Goal: Information Seeking & Learning: Compare options

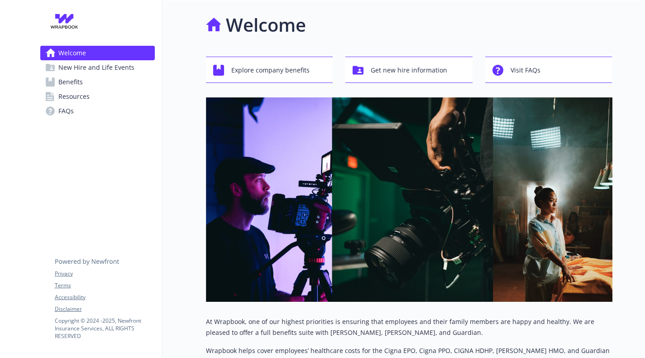
click at [139, 124] on div "Welcome New Hire and Life Events Benefits Resources FAQs Privacy Terms Accessib…" at bounding box center [97, 68] width 129 height 136
click at [237, 76] on span "Explore company benefits" at bounding box center [270, 70] width 78 height 17
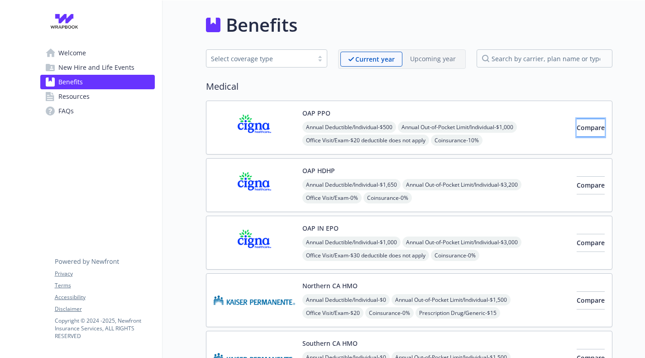
click at [577, 131] on span "Compare" at bounding box center [591, 127] width 28 height 9
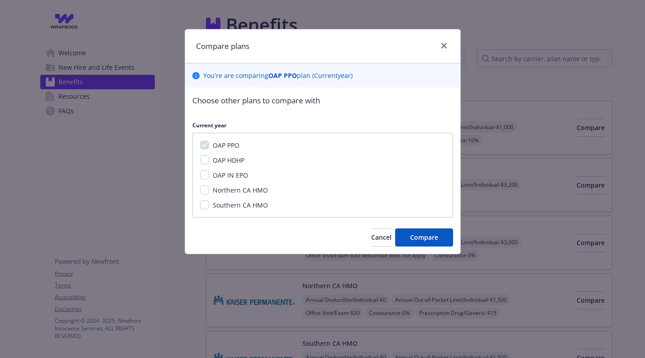
click at [220, 158] on span "OAP HDHP" at bounding box center [229, 160] width 32 height 9
click at [209, 158] on input "OAP HDHP" at bounding box center [204, 159] width 9 height 9
checkbox input "true"
click at [411, 238] on span "Compare" at bounding box center [424, 237] width 28 height 9
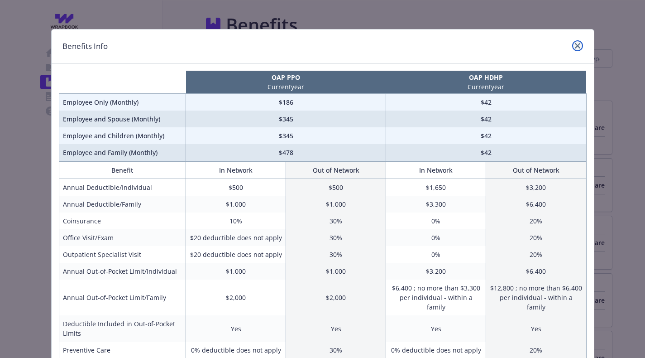
click at [578, 46] on icon "close" at bounding box center [577, 45] width 5 height 5
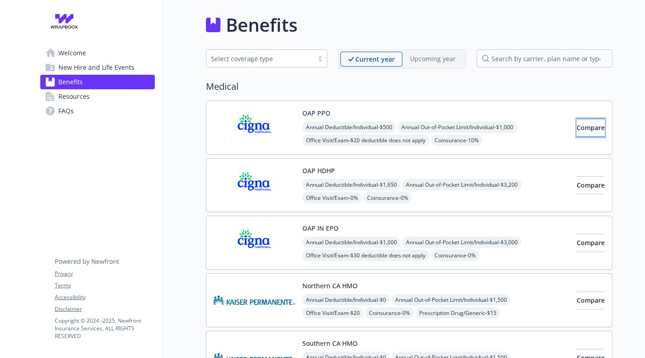
click at [577, 126] on button "Compare" at bounding box center [591, 128] width 28 height 18
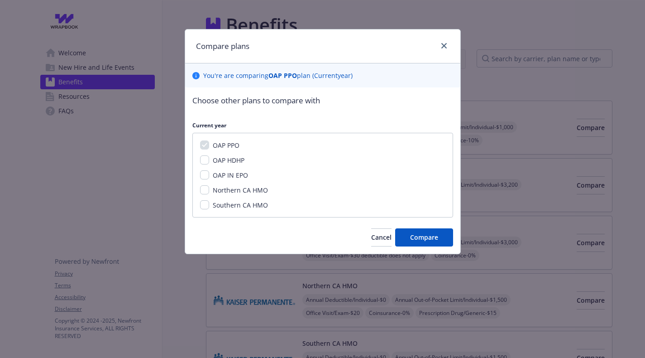
click at [209, 165] on div "OAP PPO OAP HDHP OAP IN EPO Northern CA HMO Southern CA HMO" at bounding box center [322, 175] width 261 height 85
click at [207, 162] on input "OAP HDHP" at bounding box center [204, 159] width 9 height 9
checkbox input "true"
click at [412, 237] on span "Compare" at bounding box center [424, 237] width 28 height 9
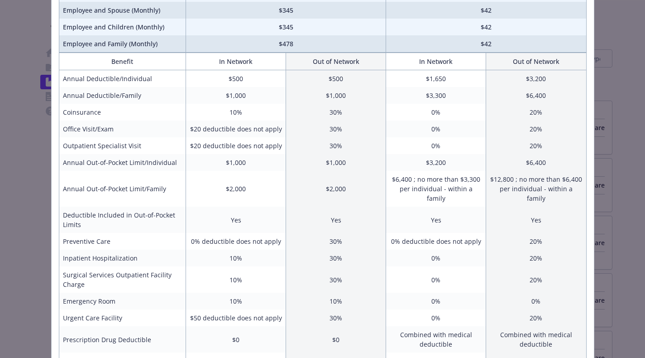
click at [620, 108] on div "Benefits Info OAP PPO Current year OAP HDHP Current year Employee Only (Monthly…" at bounding box center [322, 179] width 645 height 358
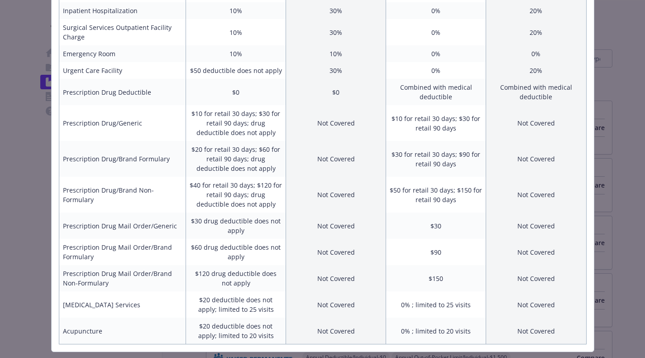
scroll to position [369, 0]
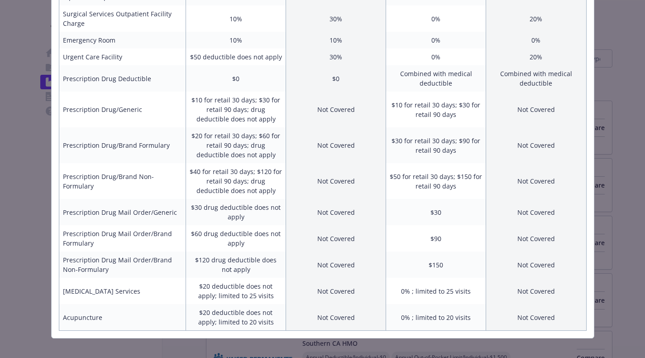
click at [607, 67] on div "Benefits Info OAP PPO Current year OAP HDHP Current year Employee Only (Monthly…" at bounding box center [322, 179] width 645 height 358
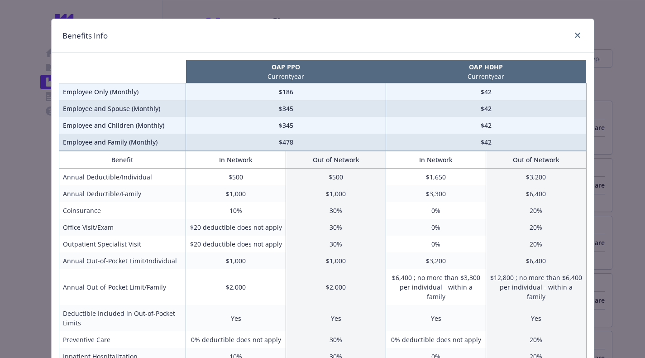
scroll to position [0, 0]
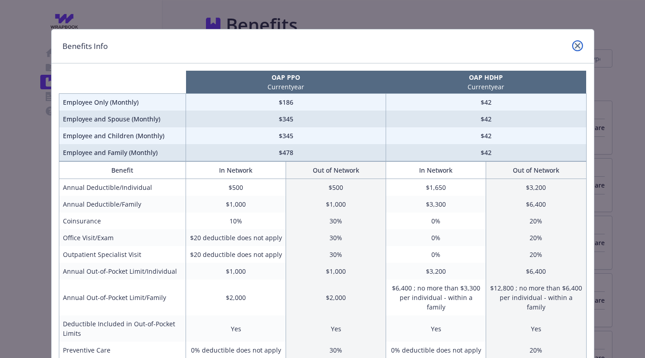
click at [582, 46] on link "close" at bounding box center [577, 45] width 11 height 11
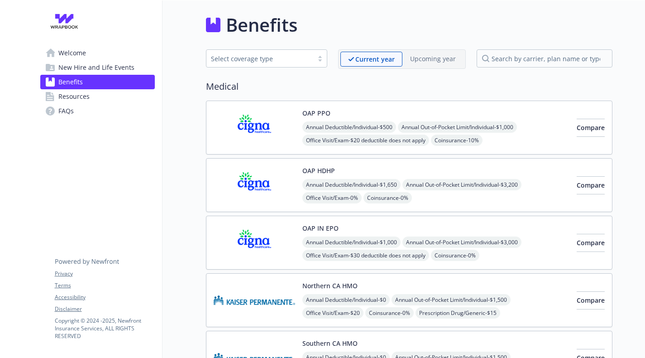
click at [78, 82] on span "Benefits" at bounding box center [70, 82] width 24 height 14
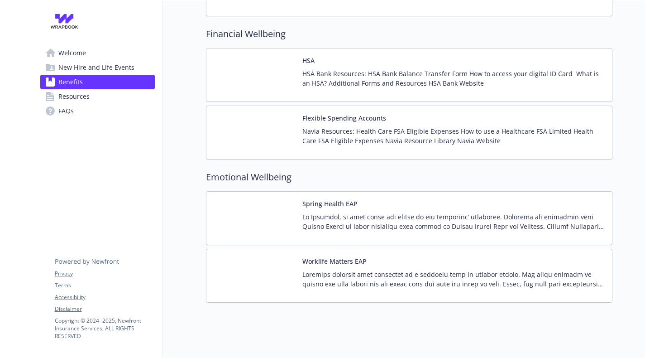
scroll to position [1035, 0]
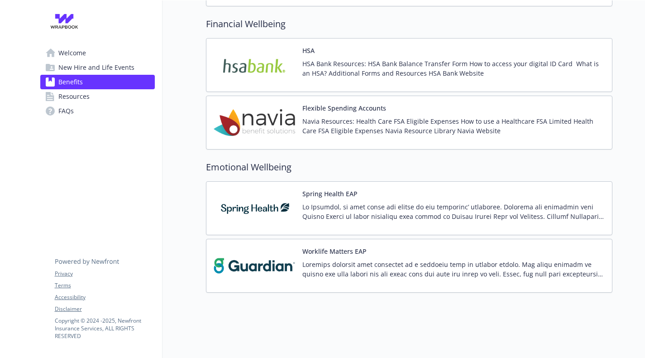
click at [113, 91] on link "Resources" at bounding box center [97, 96] width 115 height 14
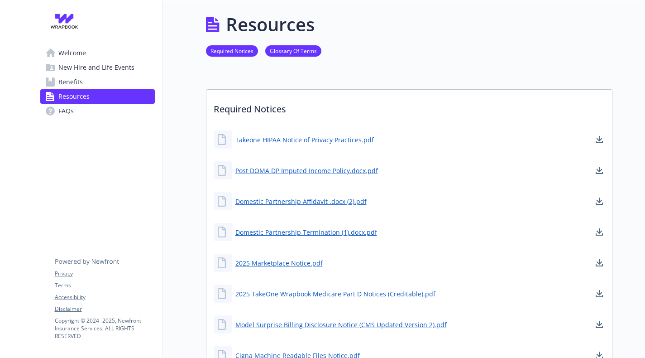
scroll to position [1035, 0]
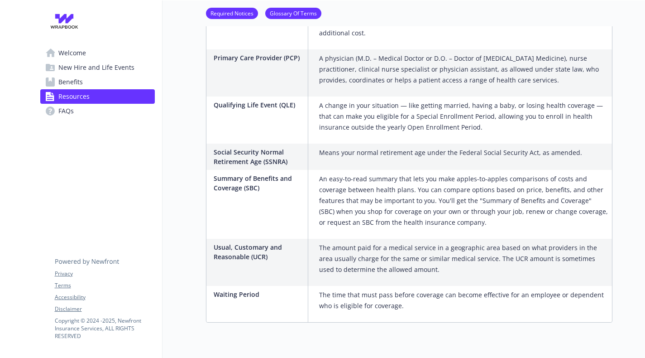
scroll to position [1511, 0]
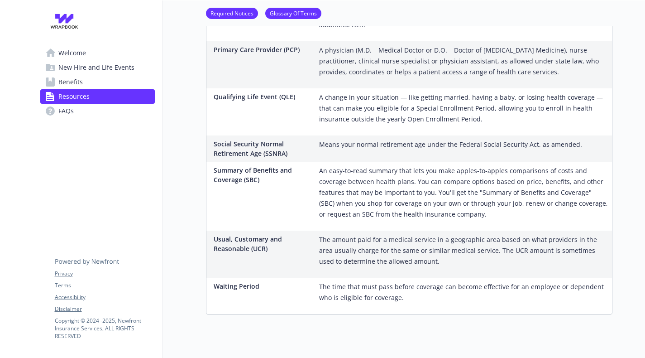
click at [86, 112] on link "FAQs" at bounding box center [97, 111] width 115 height 14
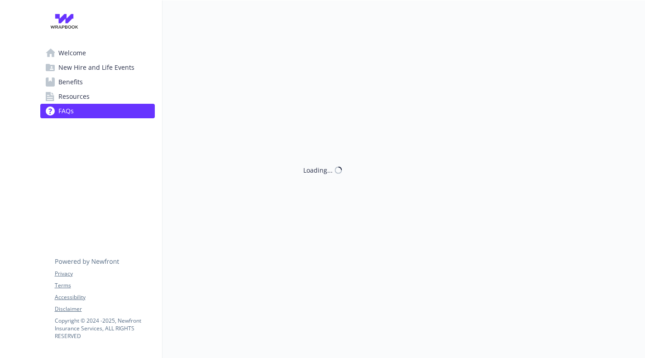
scroll to position [1511, 0]
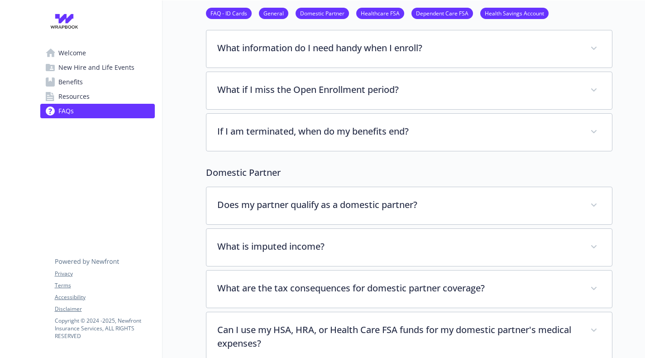
scroll to position [199, 0]
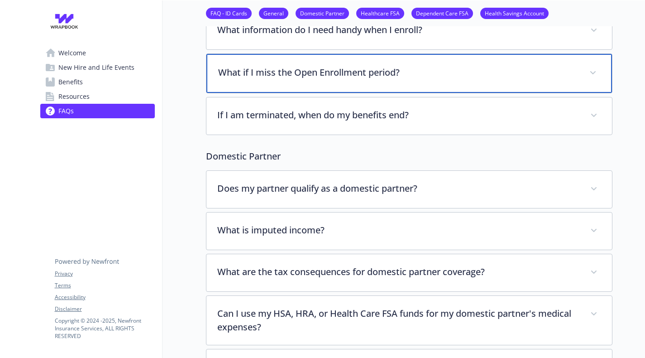
click at [249, 61] on div "What if I miss the Open Enrollment period?" at bounding box center [409, 73] width 406 height 39
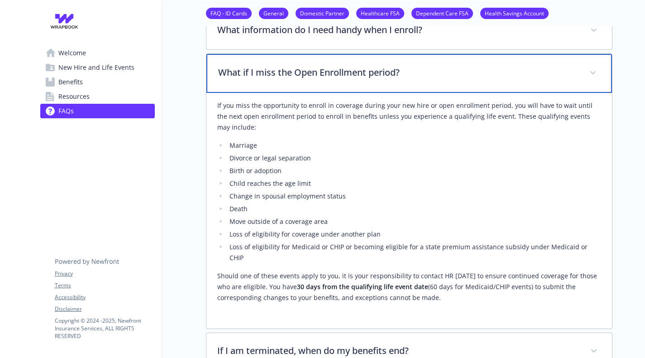
click at [256, 74] on p "What if I miss the Open Enrollment period?" at bounding box center [398, 73] width 360 height 14
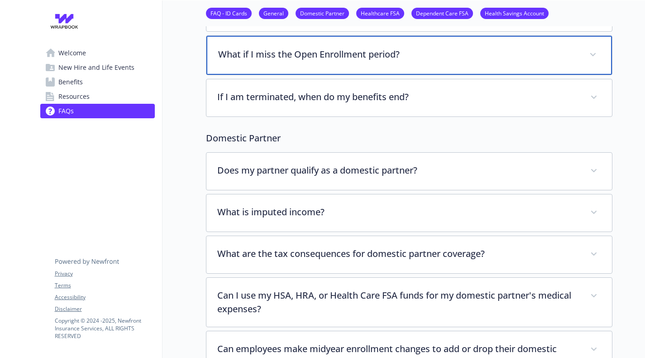
scroll to position [253, 0]
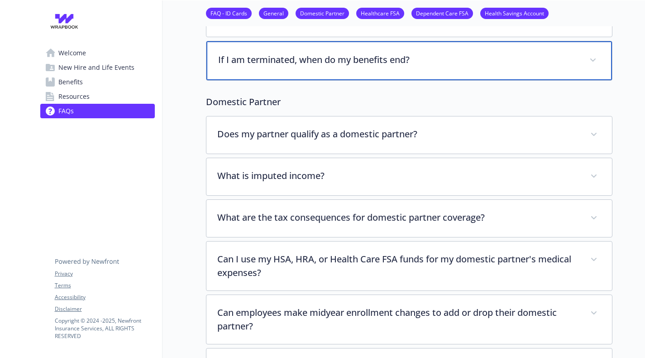
click at [256, 64] on p "If I am terminated, when do my benefits end?" at bounding box center [398, 60] width 360 height 14
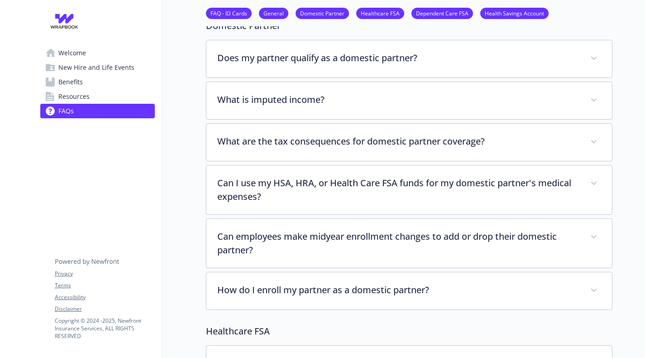
scroll to position [597, 0]
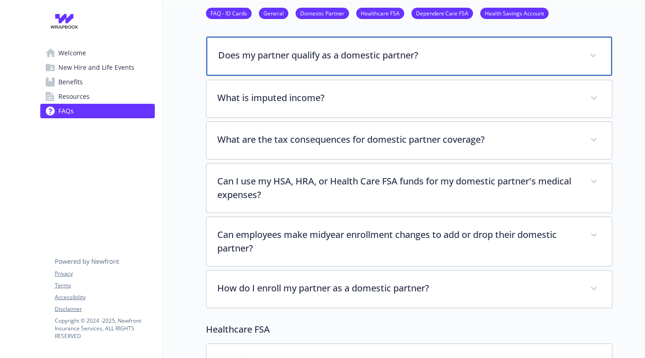
click at [253, 59] on p "Does my partner qualify as a domestic partner?" at bounding box center [398, 55] width 360 height 14
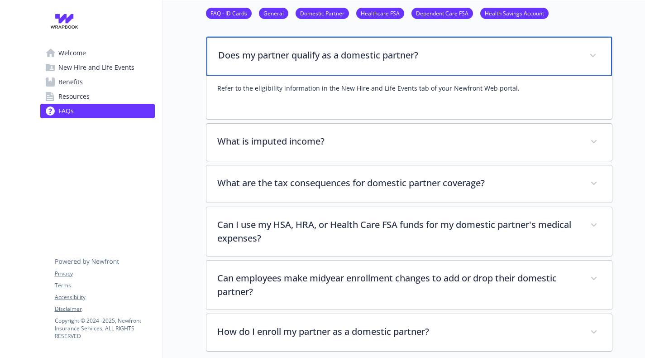
scroll to position [615, 0]
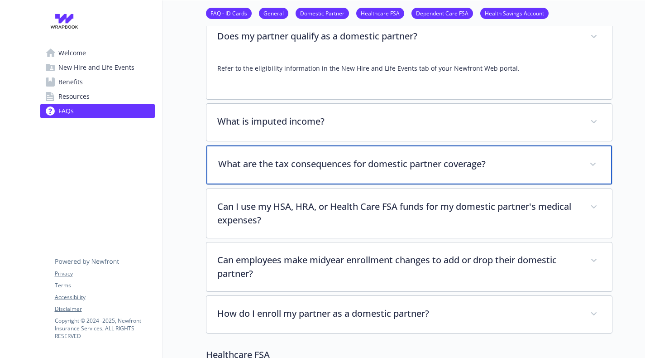
click at [283, 150] on div "What are the tax consequences for domestic partner coverage?" at bounding box center [409, 164] width 406 height 39
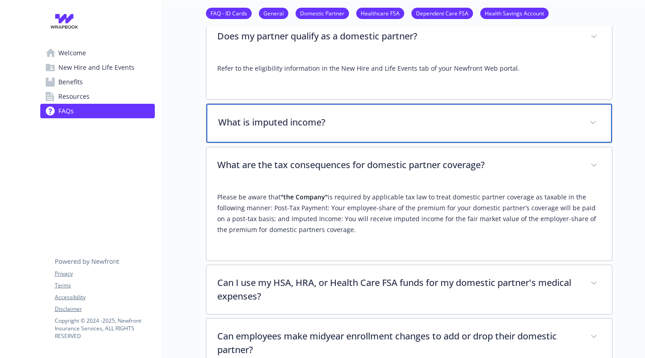
click at [280, 138] on div "What is imputed income?" at bounding box center [409, 123] width 406 height 39
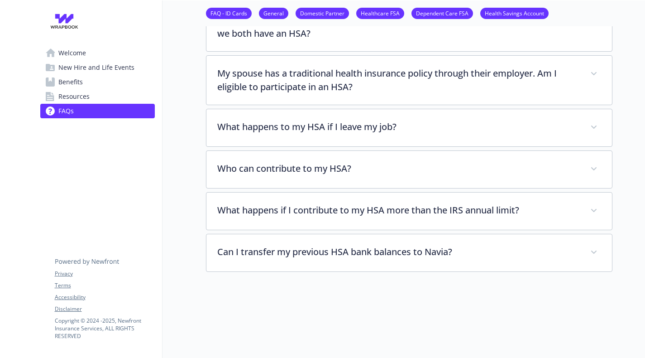
scroll to position [2491, 0]
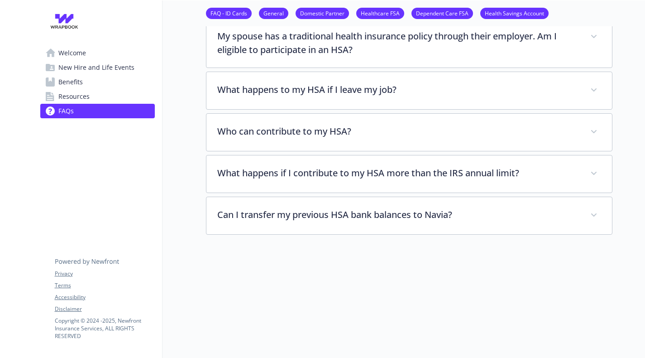
click at [81, 55] on span "Welcome" at bounding box center [72, 53] width 28 height 14
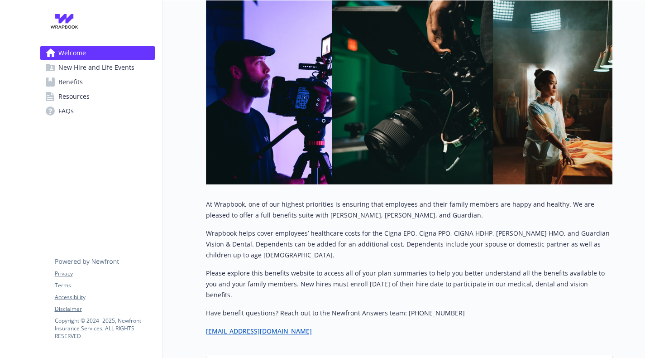
scroll to position [115, 0]
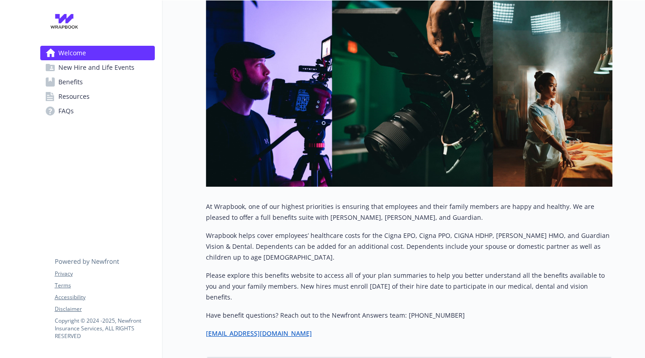
click at [56, 75] on link "Benefits" at bounding box center [97, 82] width 115 height 14
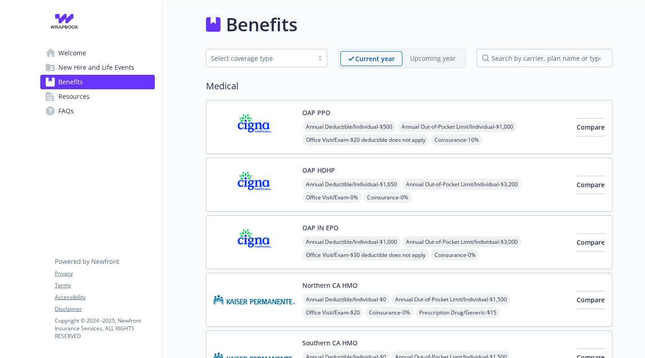
scroll to position [115, 0]
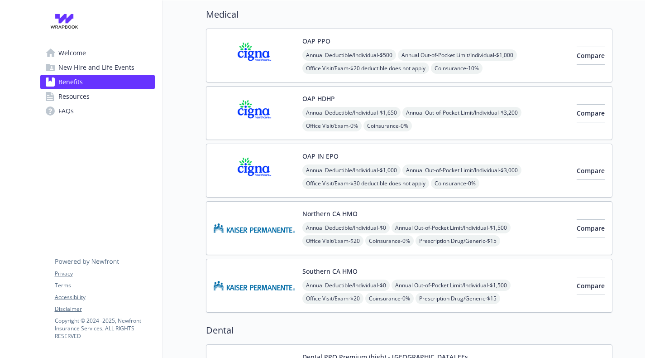
scroll to position [61, 0]
